Goal: Find specific page/section: Locate a particular part of the current website

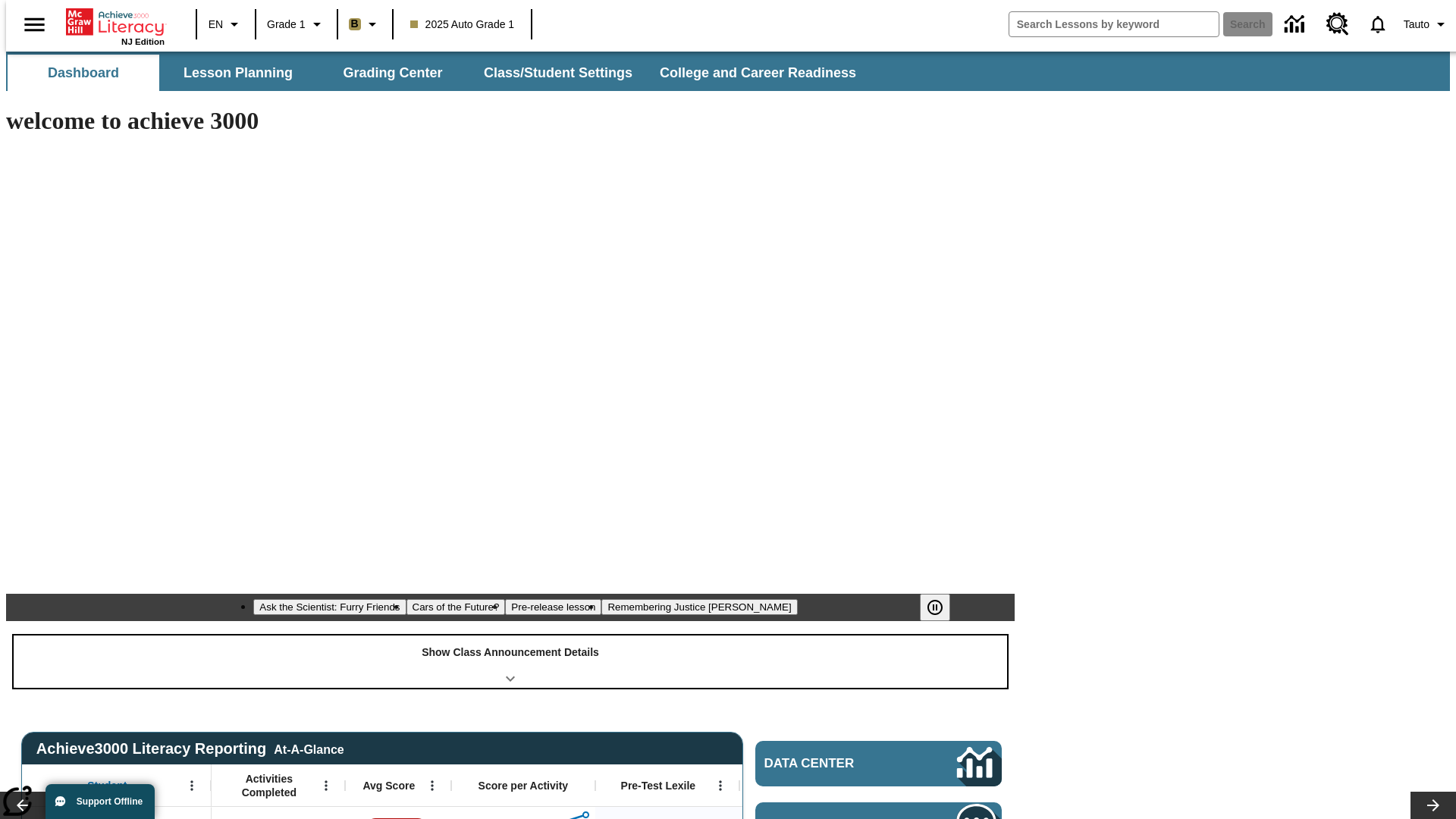
click at [510, 635] on div "Show Class Announcement Details" at bounding box center [510, 660] width 994 height 52
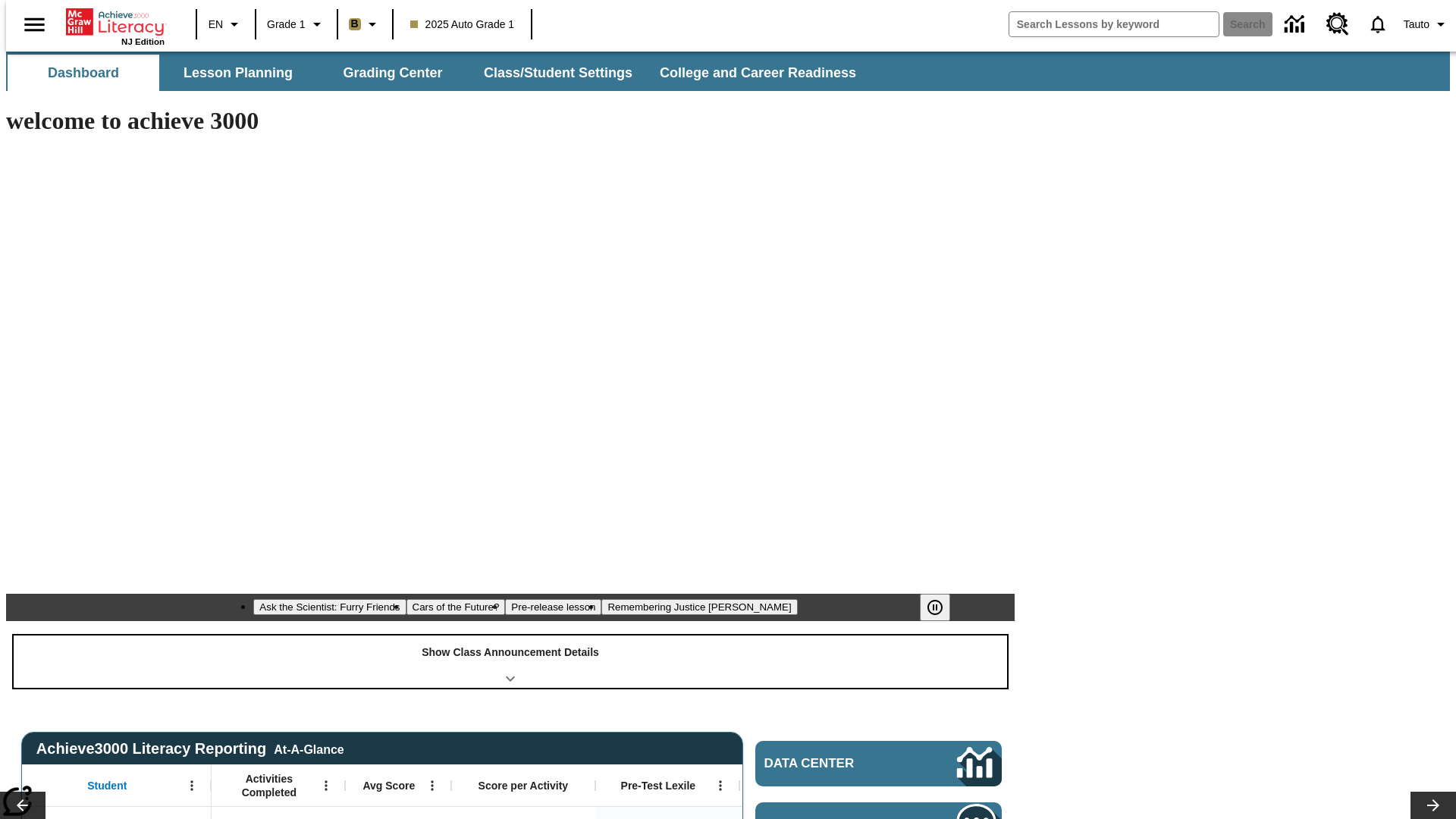
click at [510, 635] on div "Show Class Announcement Details" at bounding box center [510, 660] width 994 height 52
